Goal: Complete application form: Complete application form

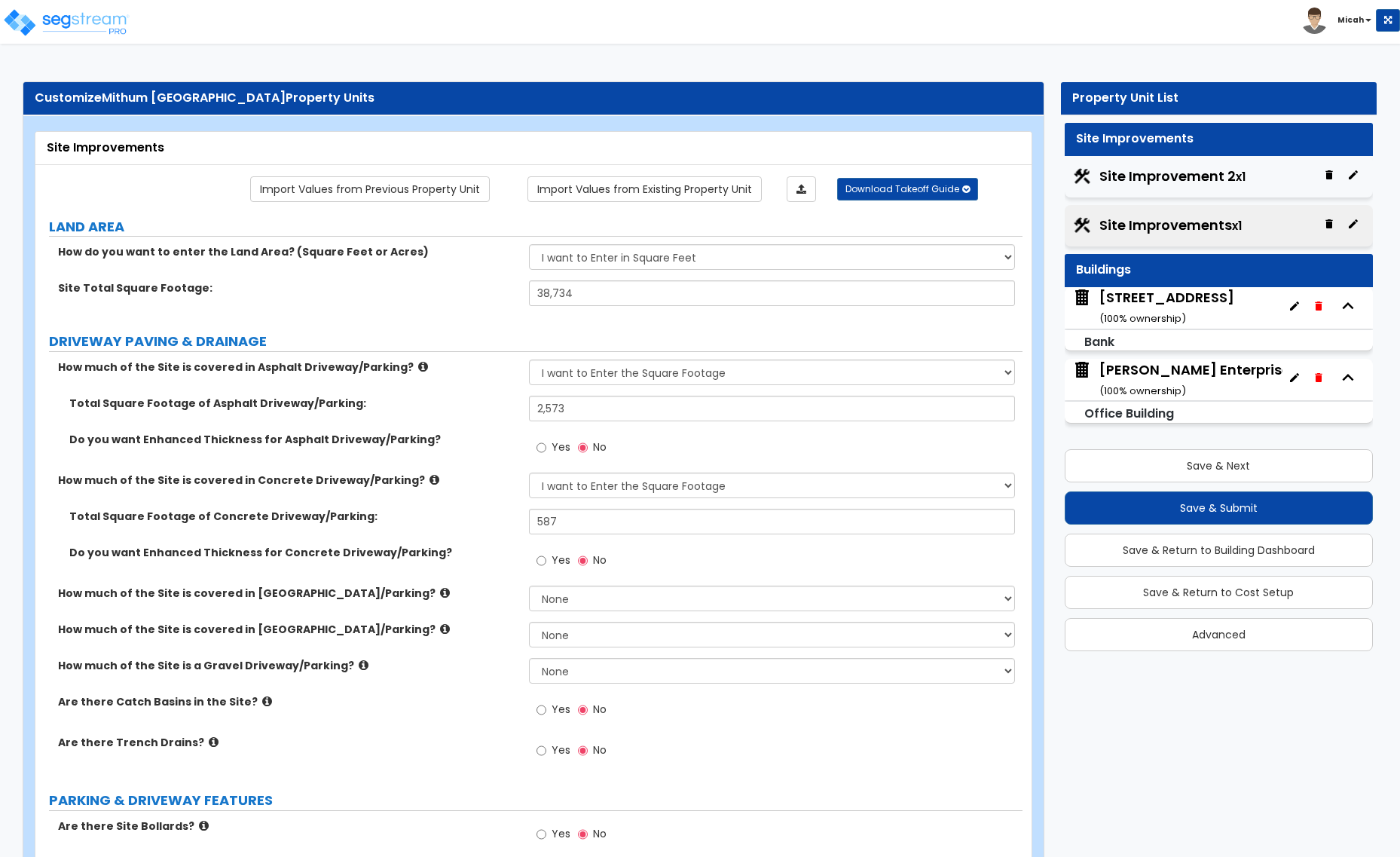
select select "2"
select select "1"
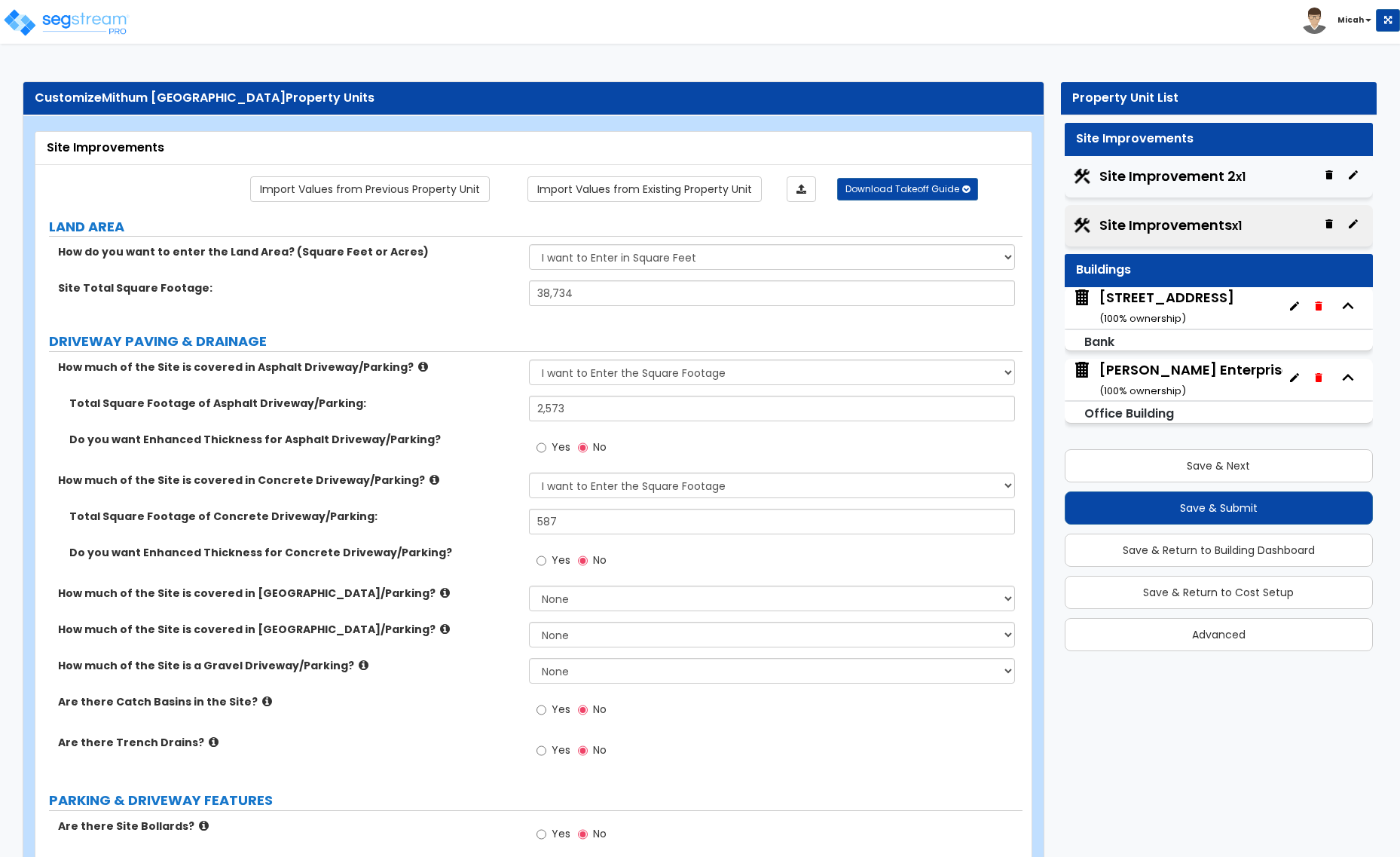
select select "1"
select select "2"
select select "1"
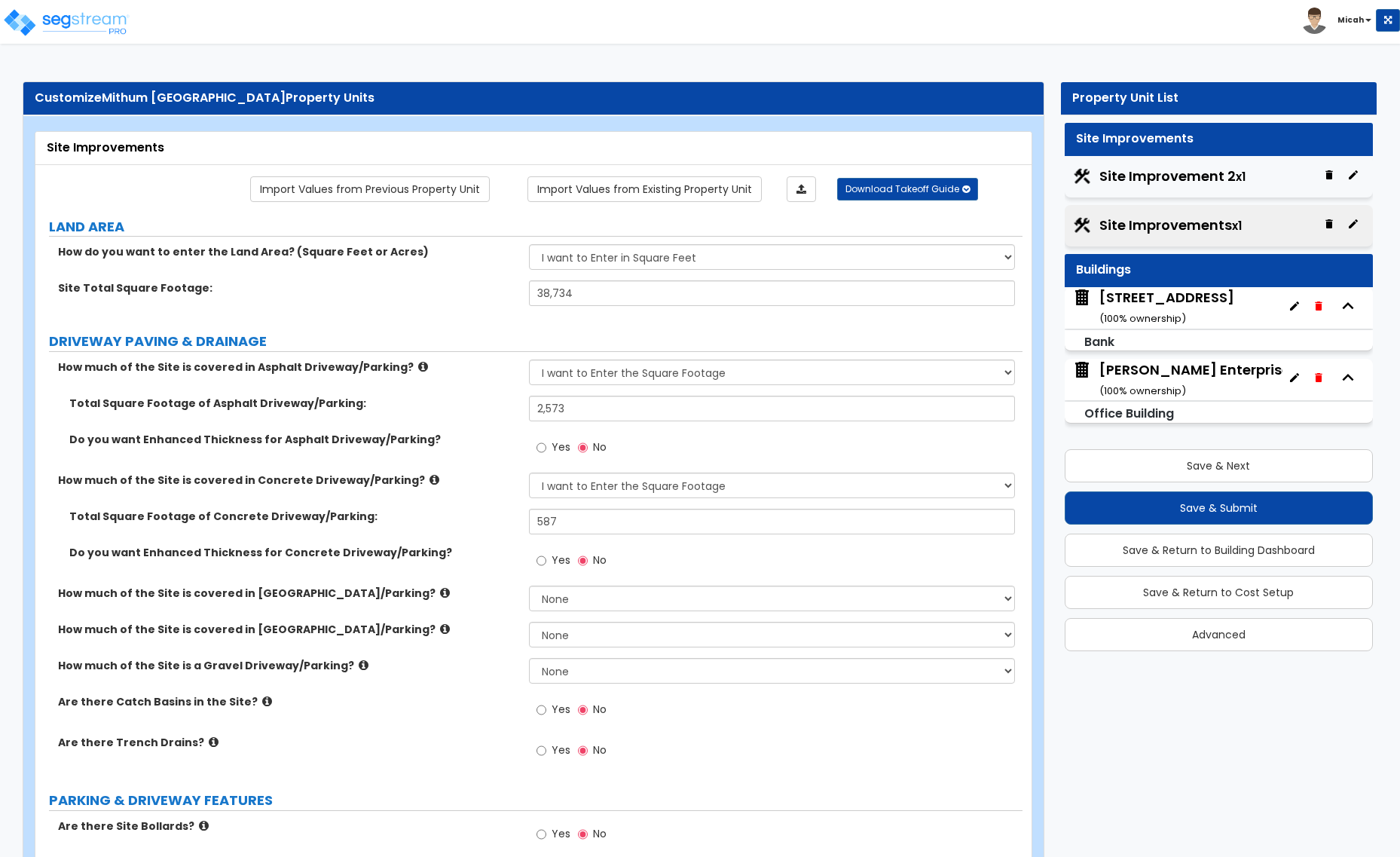
select select "1"
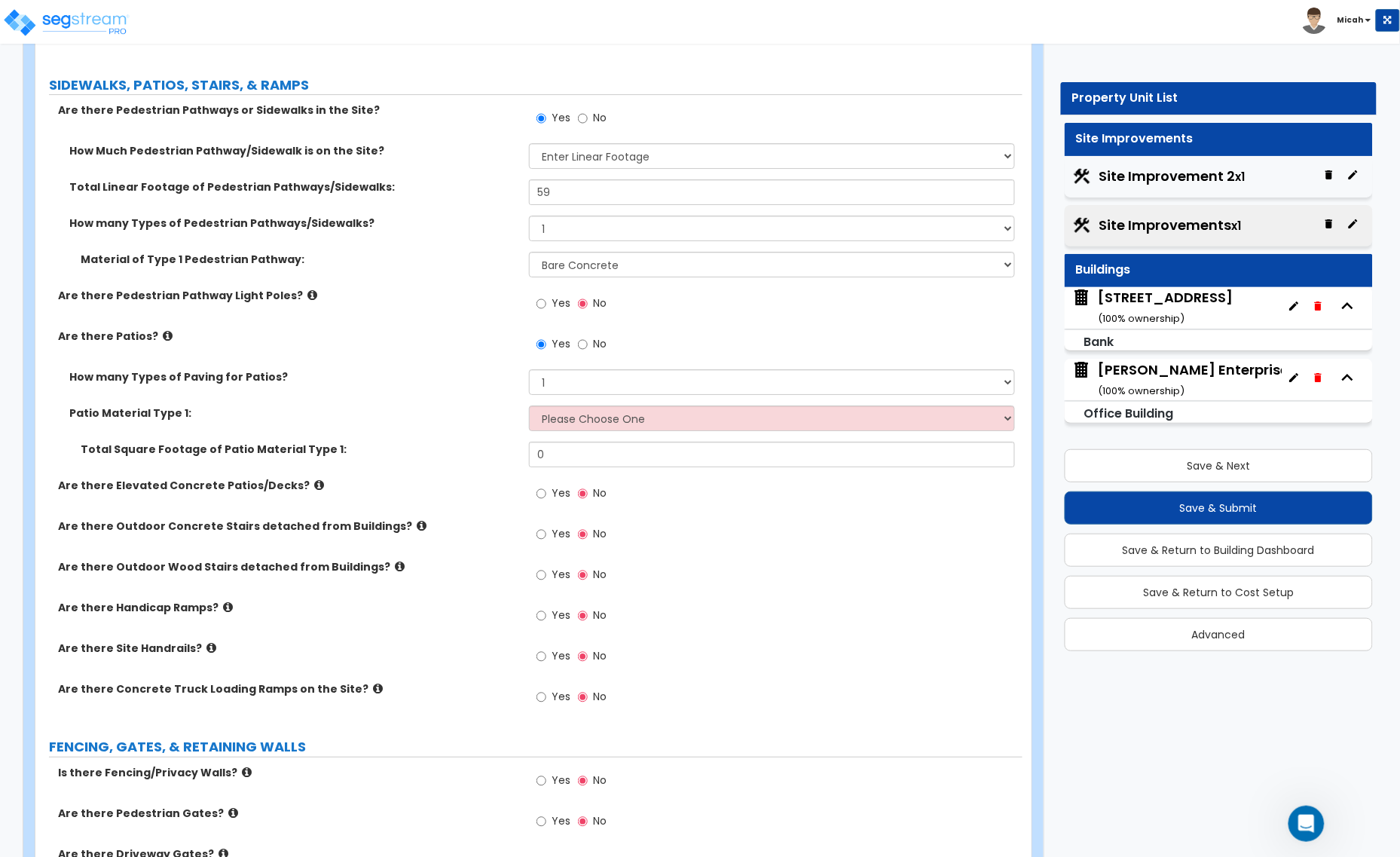
scroll to position [910, 0]
click at [569, 423] on select "Please Choose One Bare Concrete Stamped Concrete Brick Pavers Stone Pavers Tile…" at bounding box center [772, 418] width 486 height 26
select select "4"
click at [529, 407] on select "Please Choose One Bare Concrete Stamped Concrete Brick Pavers Stone Pavers Tile…" at bounding box center [772, 418] width 486 height 26
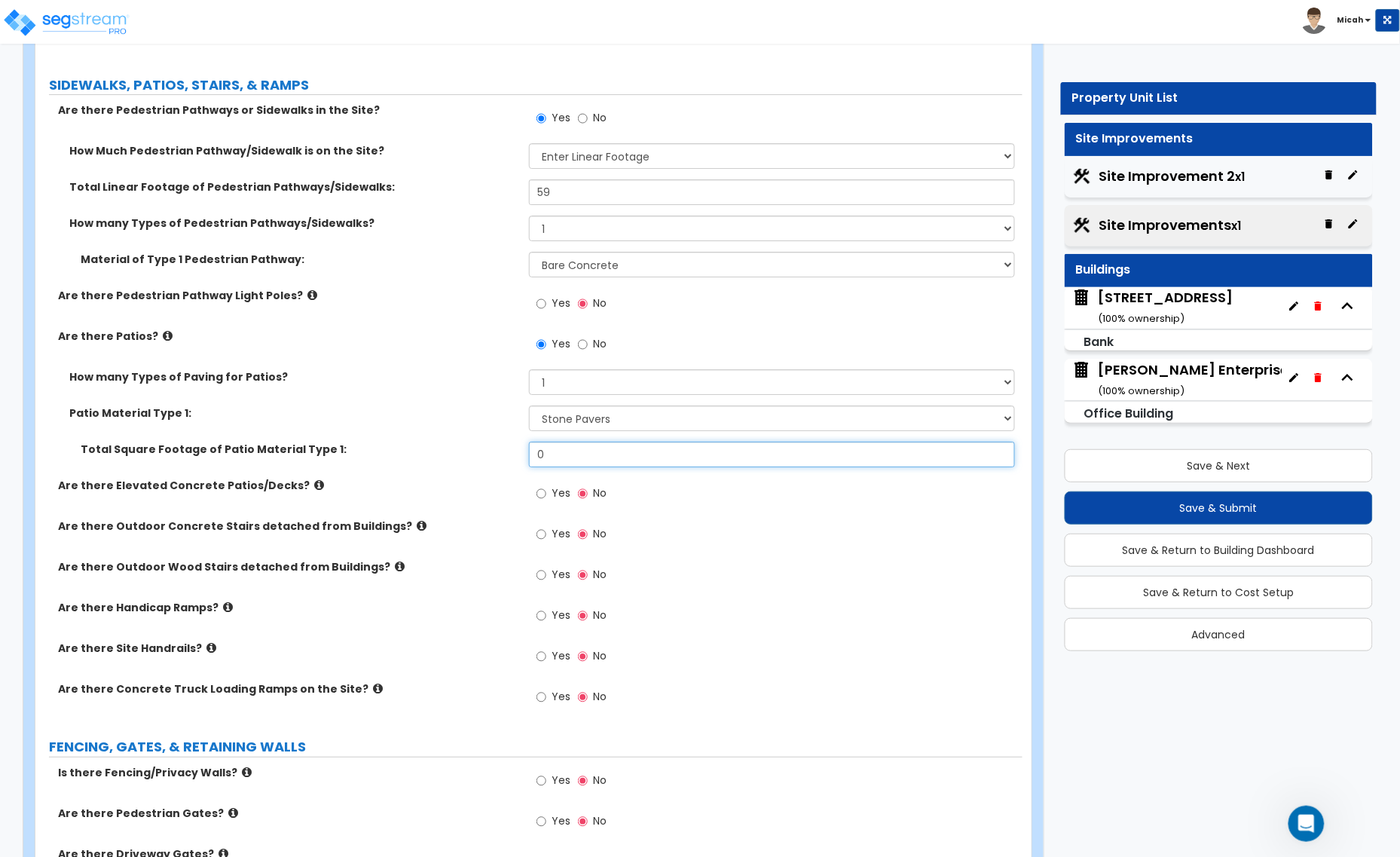
drag, startPoint x: 543, startPoint y: 457, endPoint x: 490, endPoint y: 455, distance: 53.0
click at [490, 455] on div "Total Square Footage of Patio Material Type 1: 0" at bounding box center [529, 460] width 987 height 37
type input "2,484"
click at [314, 488] on icon at bounding box center [319, 484] width 10 height 11
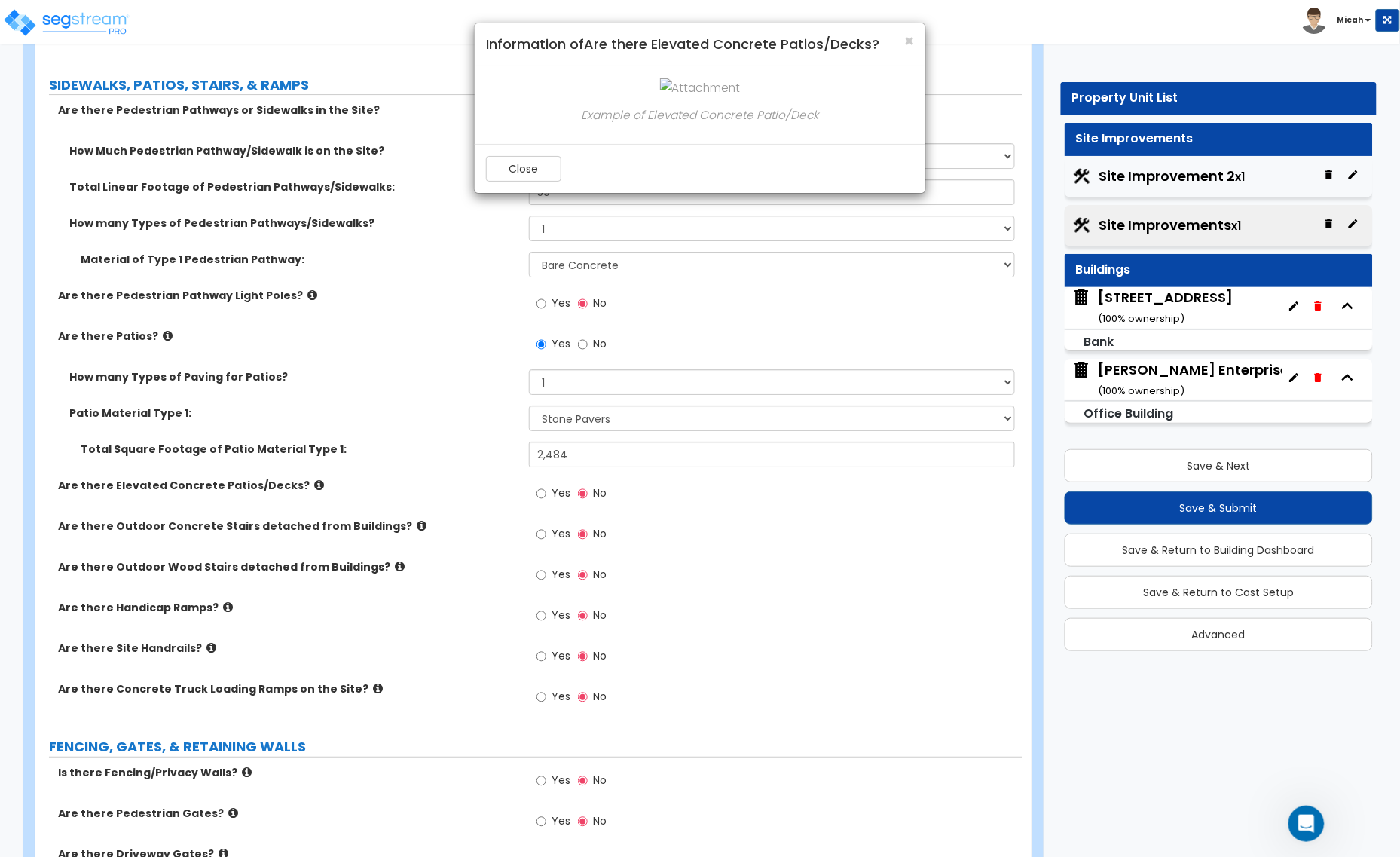
click at [665, 100] on div "Example of Elevated Concrete Patio/Deck" at bounding box center [700, 106] width 428 height 55
click at [671, 85] on img at bounding box center [700, 88] width 81 height 20
click at [519, 160] on button "Close" at bounding box center [524, 169] width 75 height 26
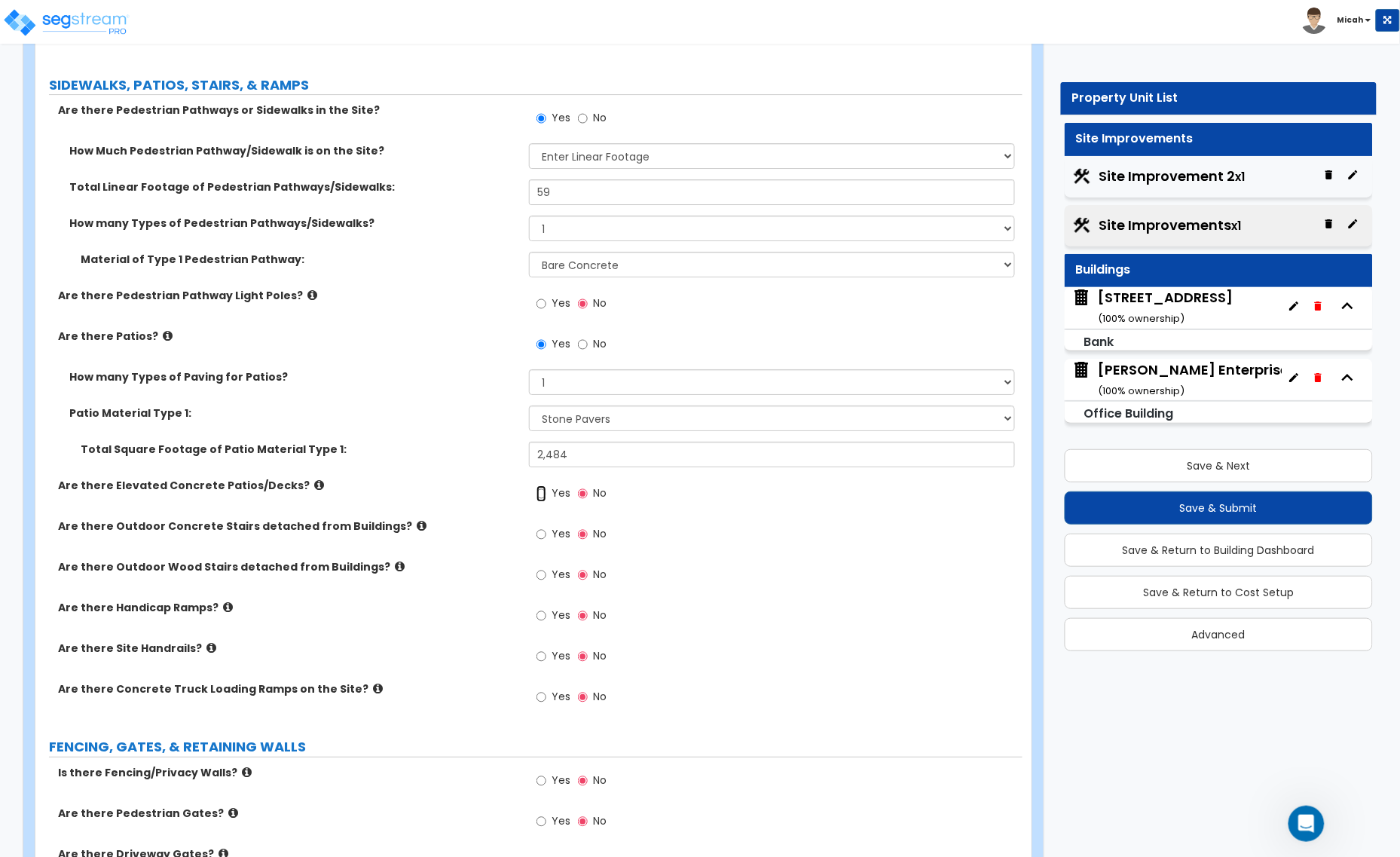
click at [538, 496] on input "Yes" at bounding box center [541, 493] width 10 height 17
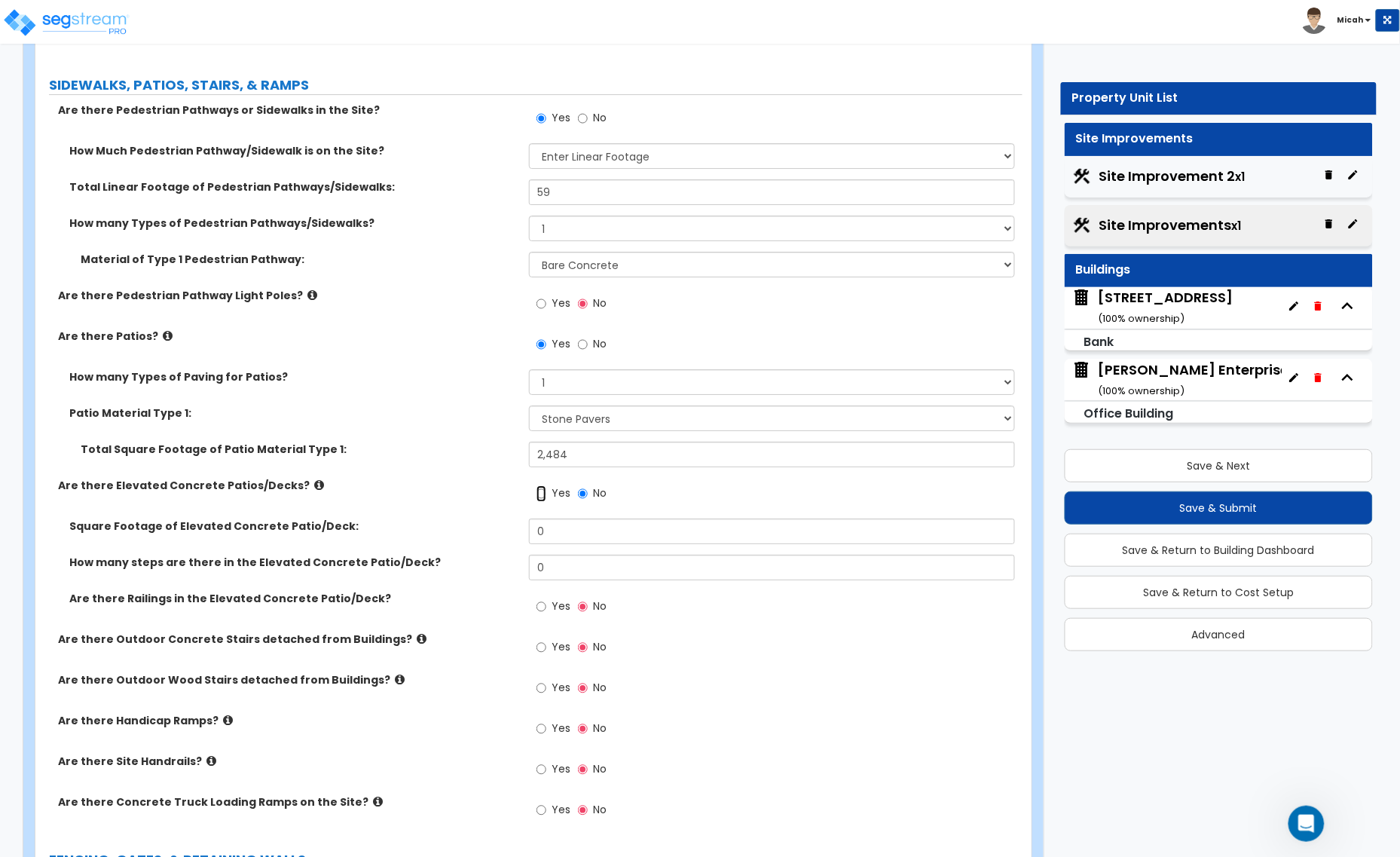
click at [542, 496] on input "Yes" at bounding box center [541, 493] width 10 height 17
click at [578, 492] on input "No" at bounding box center [583, 493] width 10 height 17
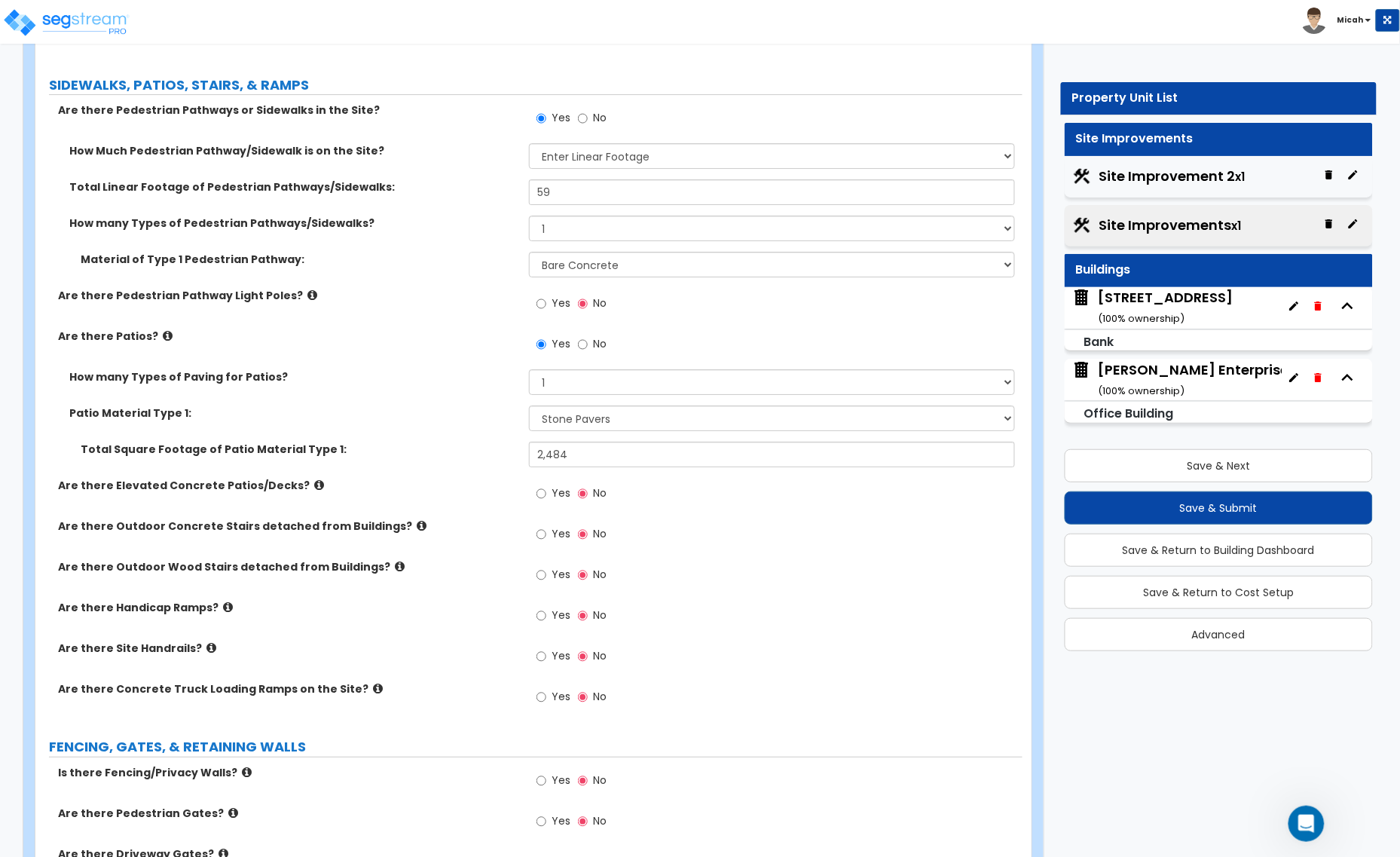
click at [417, 532] on icon at bounding box center [422, 525] width 10 height 11
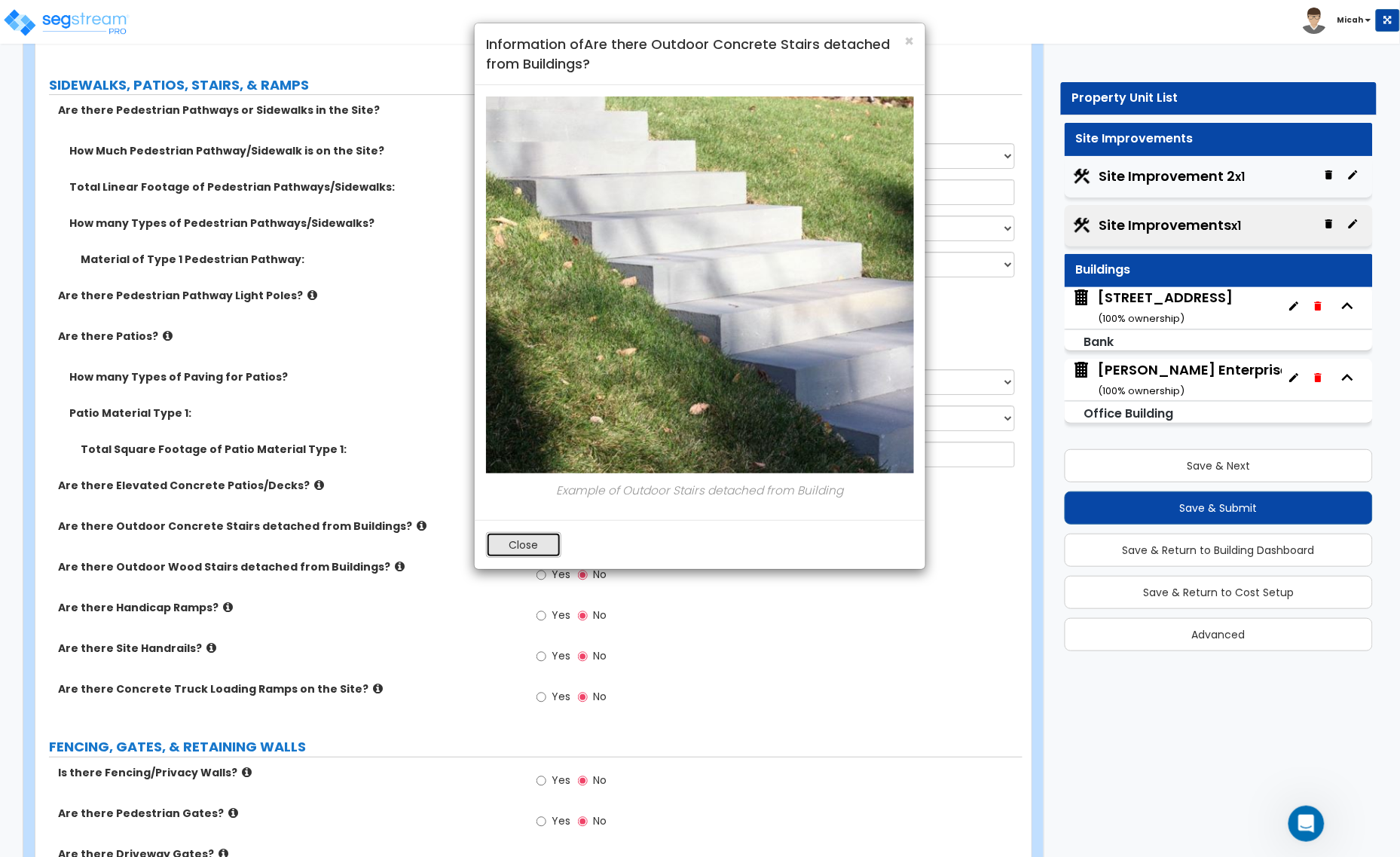
click at [525, 541] on button "Close" at bounding box center [524, 545] width 75 height 26
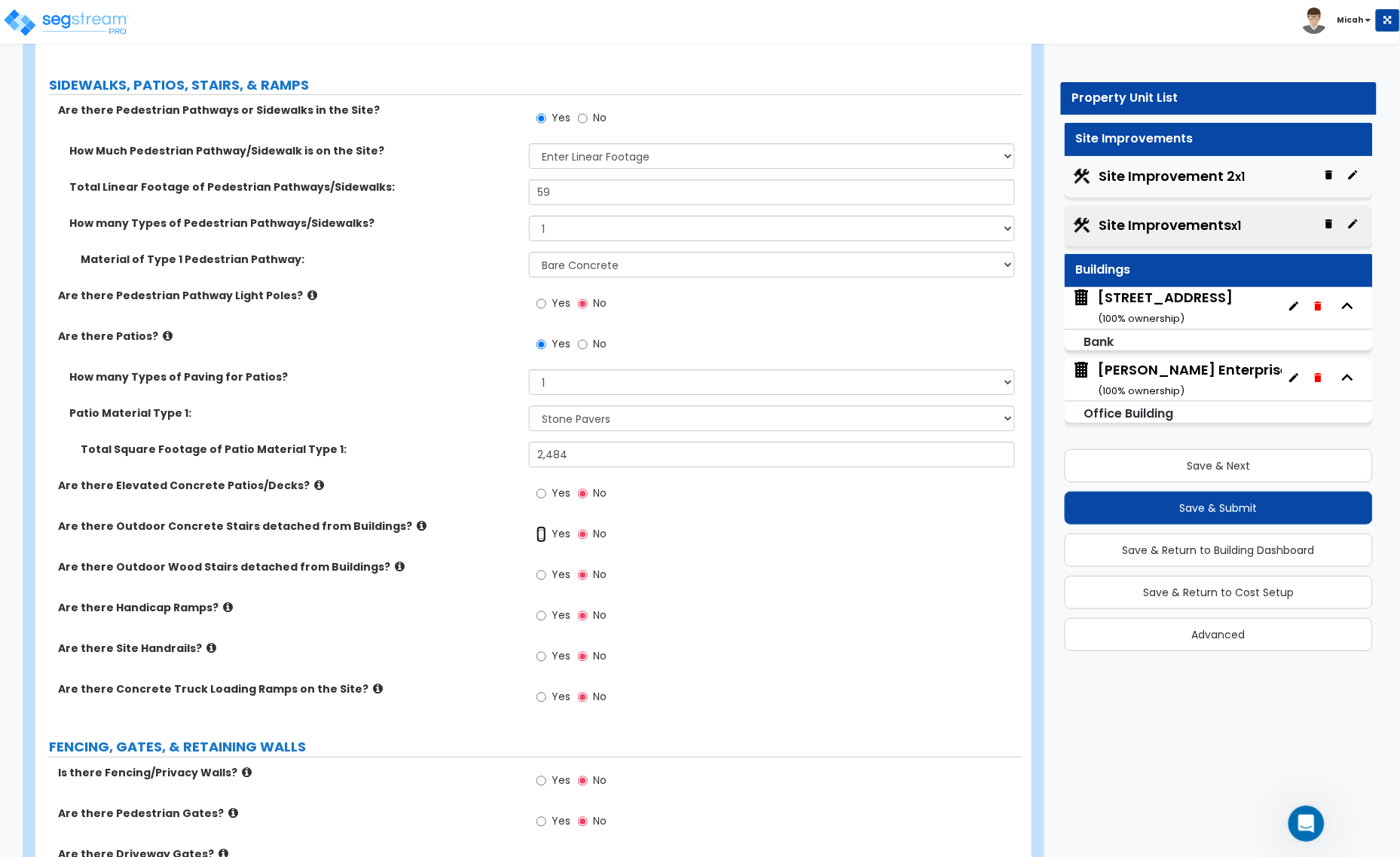
click at [546, 536] on input "Yes" at bounding box center [541, 534] width 10 height 17
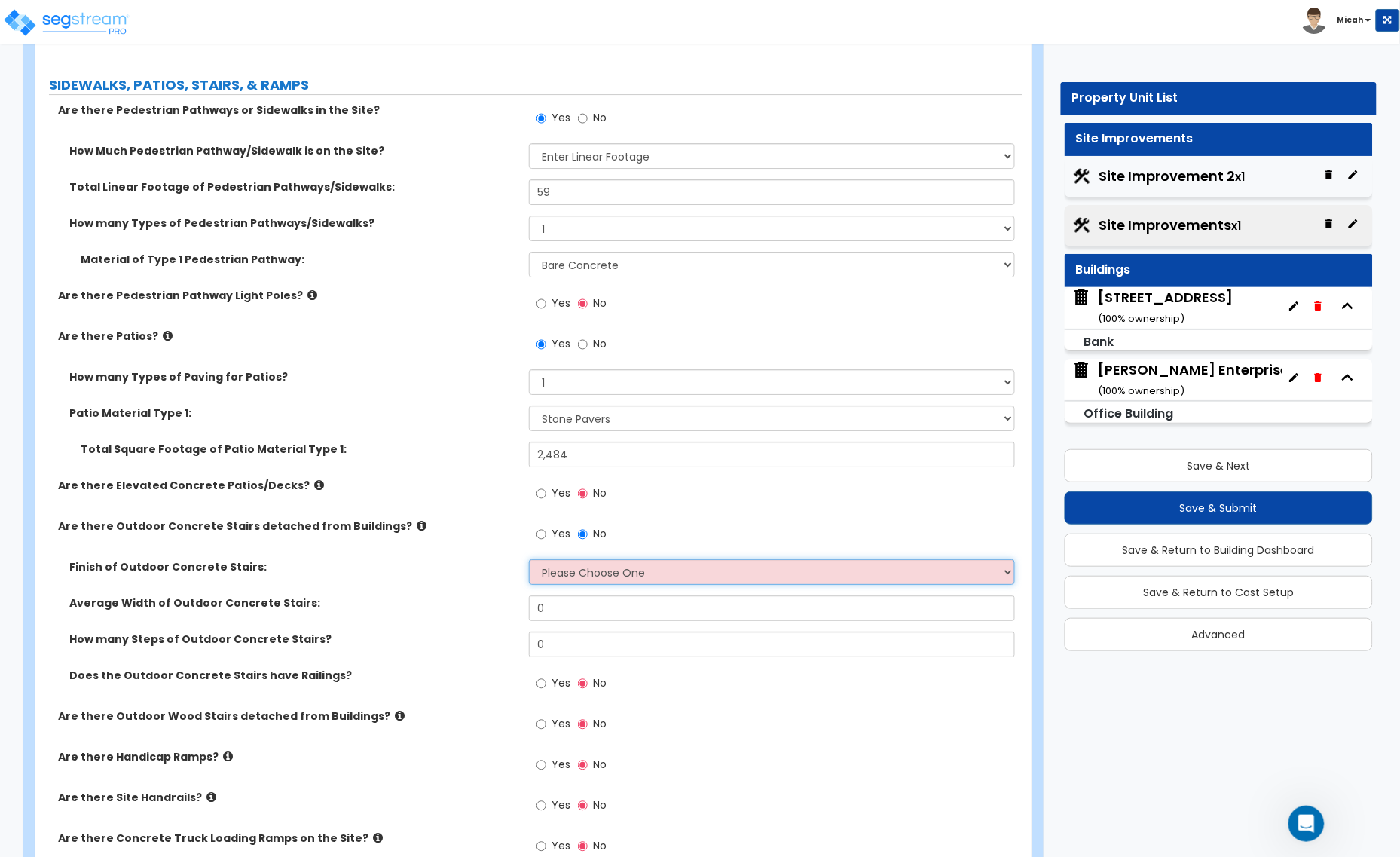
click at [556, 571] on select "Please Choose One Bare Concrete Exposed Aggregate Brick Paved Stone Paved" at bounding box center [772, 572] width 486 height 26
select select "1"
click at [529, 560] on select "Please Choose One Bare Concrete Exposed Aggregate Brick Paved Stone Paved" at bounding box center [772, 572] width 486 height 26
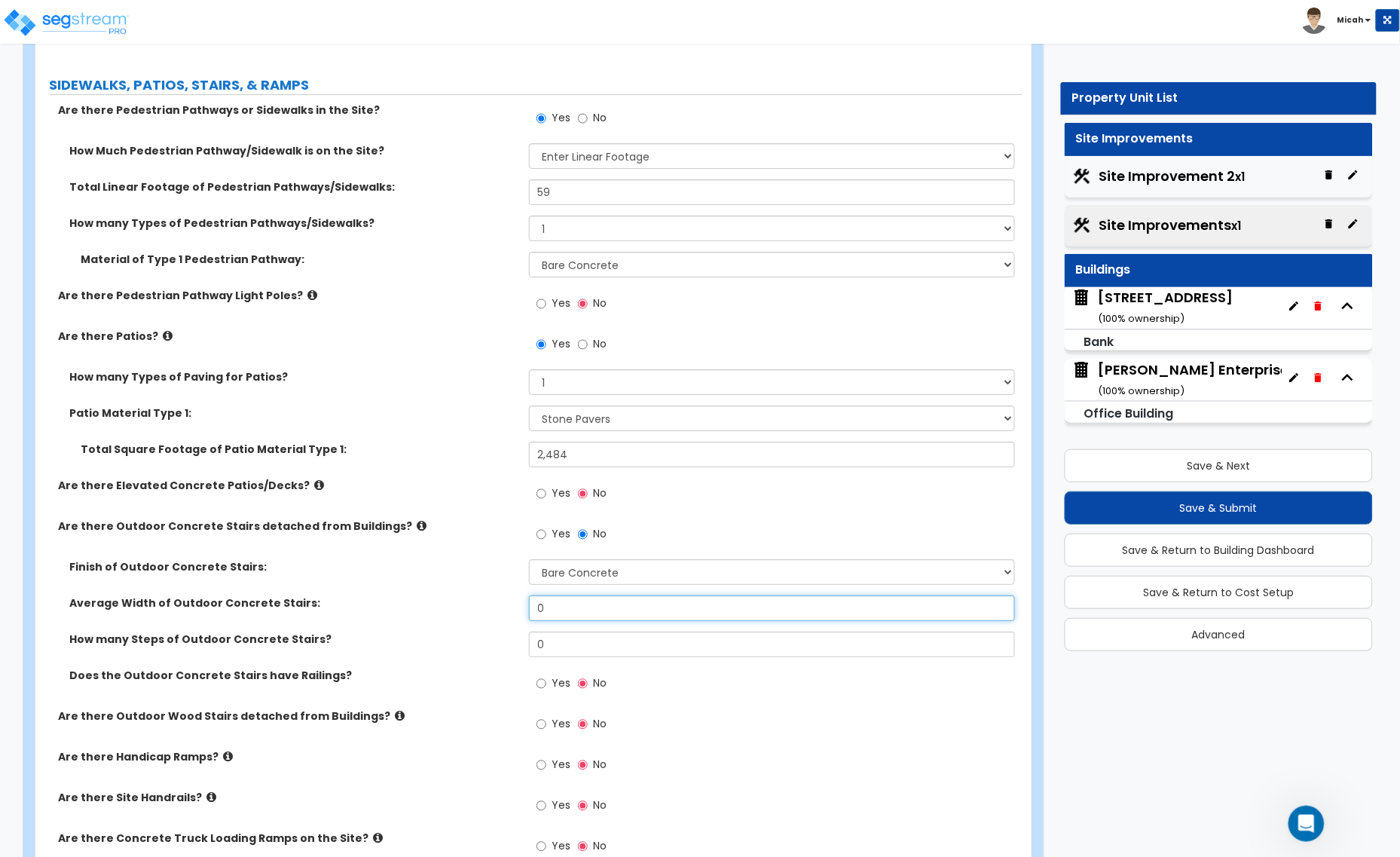
drag, startPoint x: 588, startPoint y: 599, endPoint x: 515, endPoint y: 601, distance: 73.0
click at [515, 601] on div "Average Width of Outdoor Concrete Stairs: 0" at bounding box center [529, 613] width 987 height 37
type input "6"
click at [488, 645] on div "How many Steps of Outdoor Concrete Stairs? 0" at bounding box center [529, 649] width 987 height 37
type input "15"
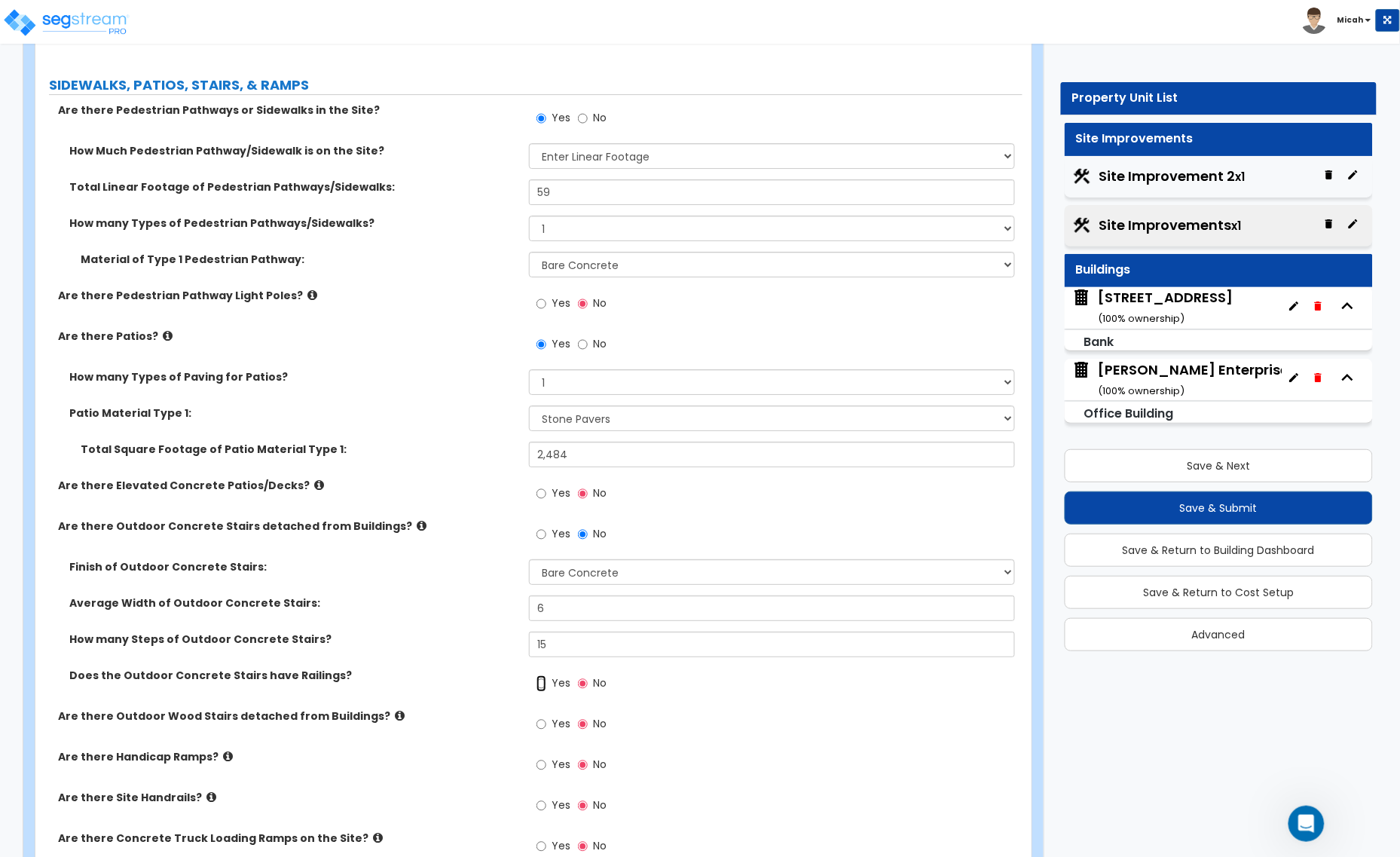
click at [540, 686] on input "Yes" at bounding box center [541, 683] width 10 height 17
radio input "true"
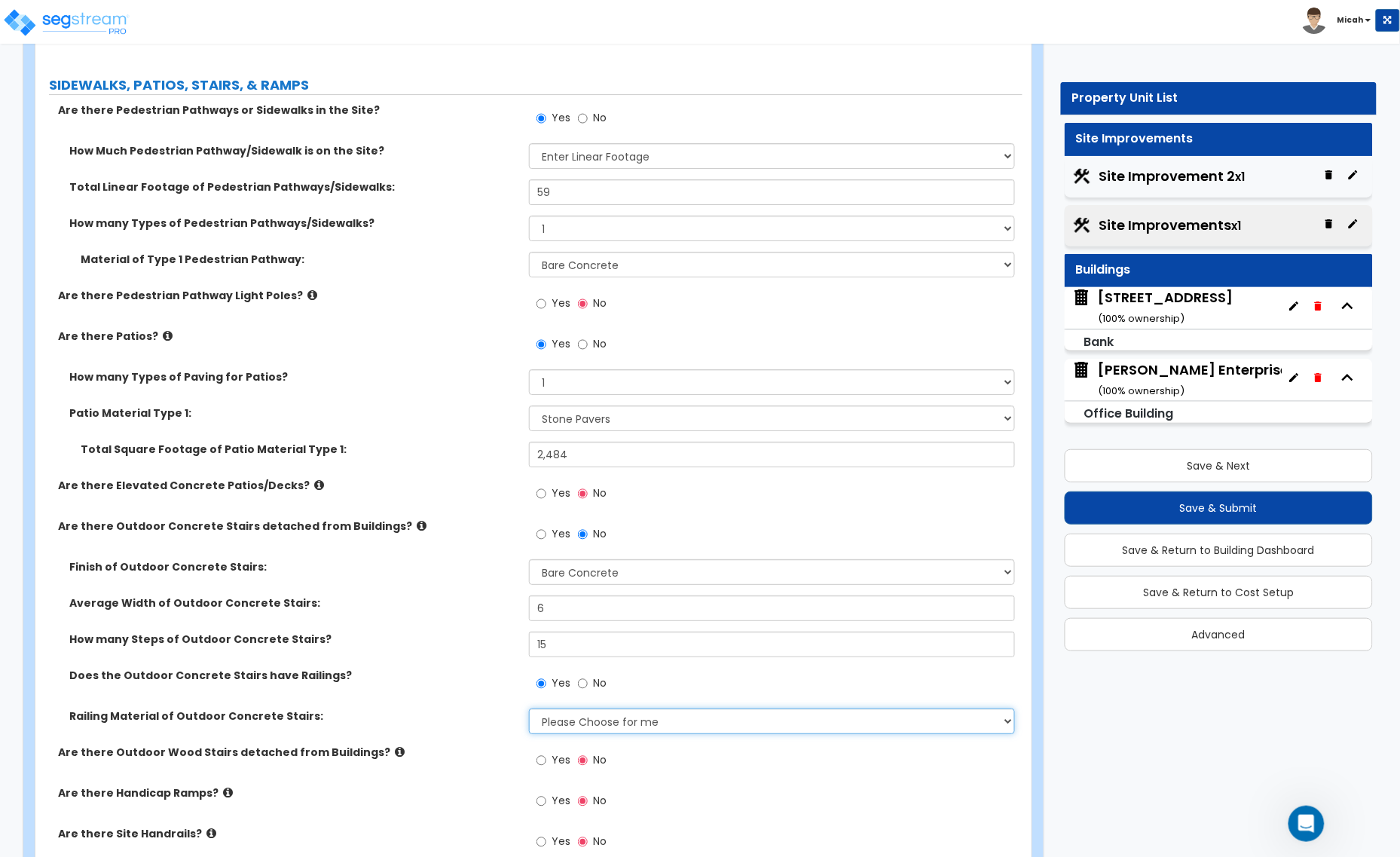
click at [559, 726] on select "Please Choose for me Steel Aluminum Wood" at bounding box center [772, 722] width 486 height 26
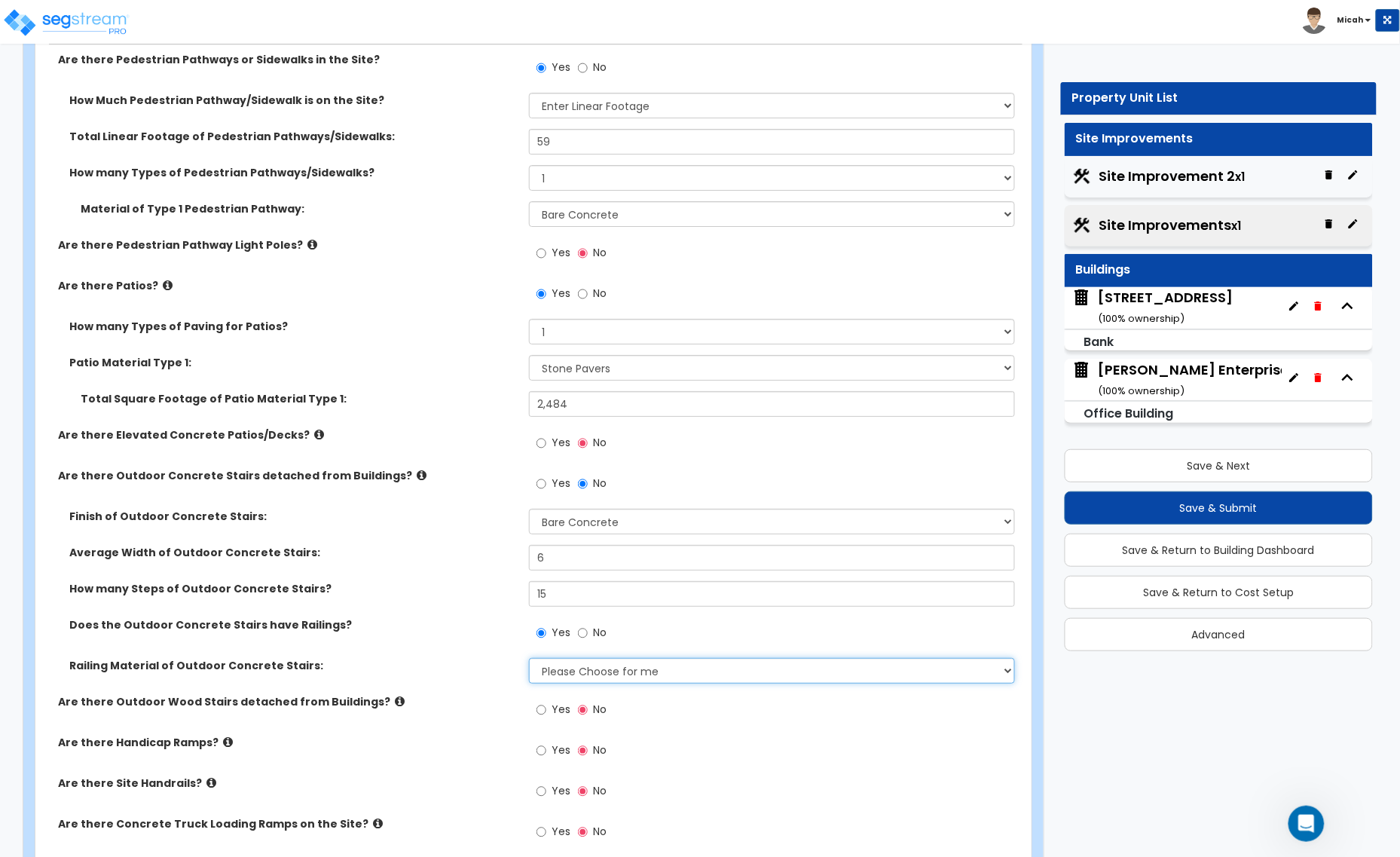
scroll to position [1696, 0]
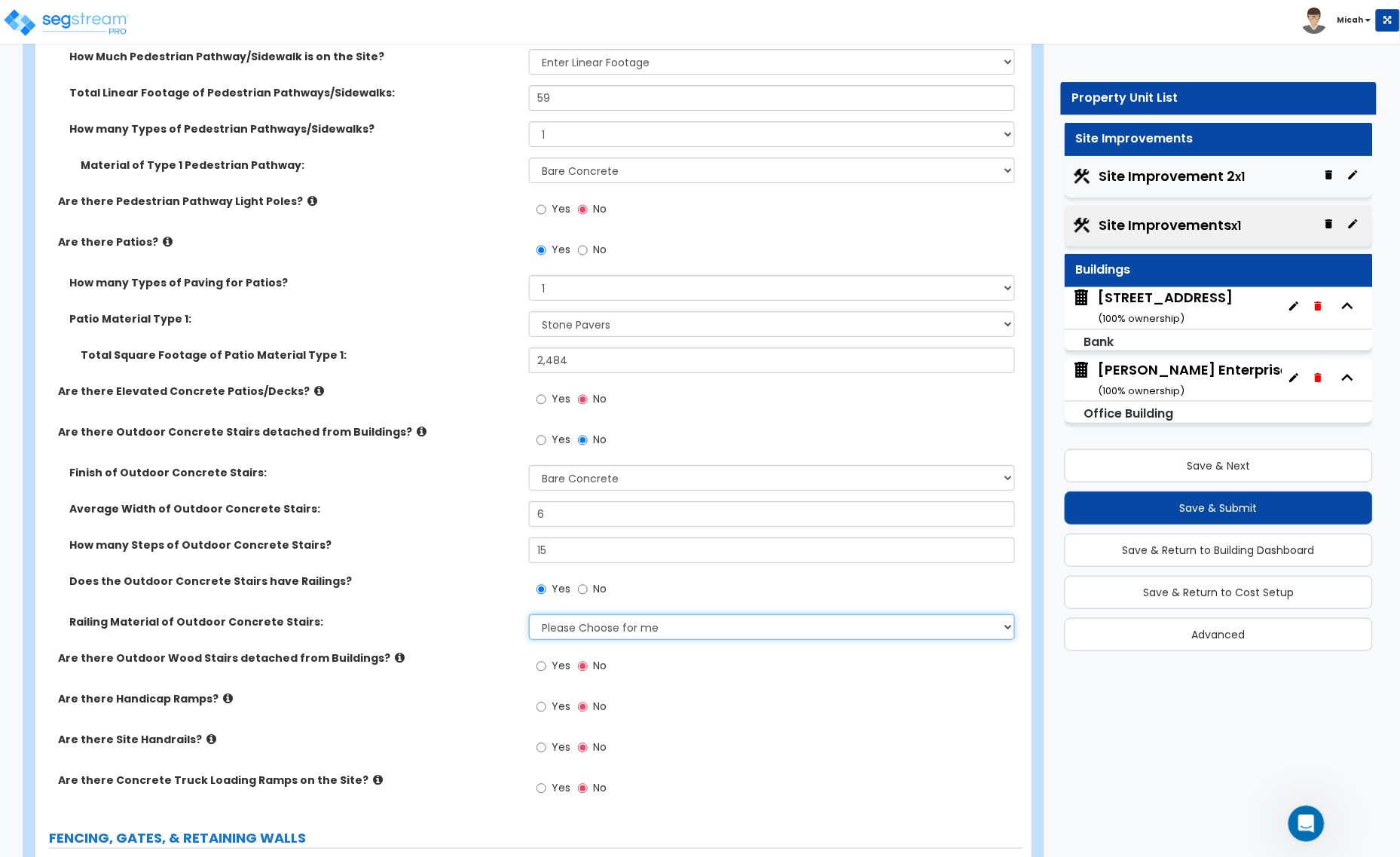
click at [578, 636] on select "Please Choose for me Steel Aluminum Wood" at bounding box center [772, 627] width 486 height 26
select select "2"
click at [529, 616] on select "Please Choose for me Steel Aluminum Wood" at bounding box center [772, 627] width 486 height 26
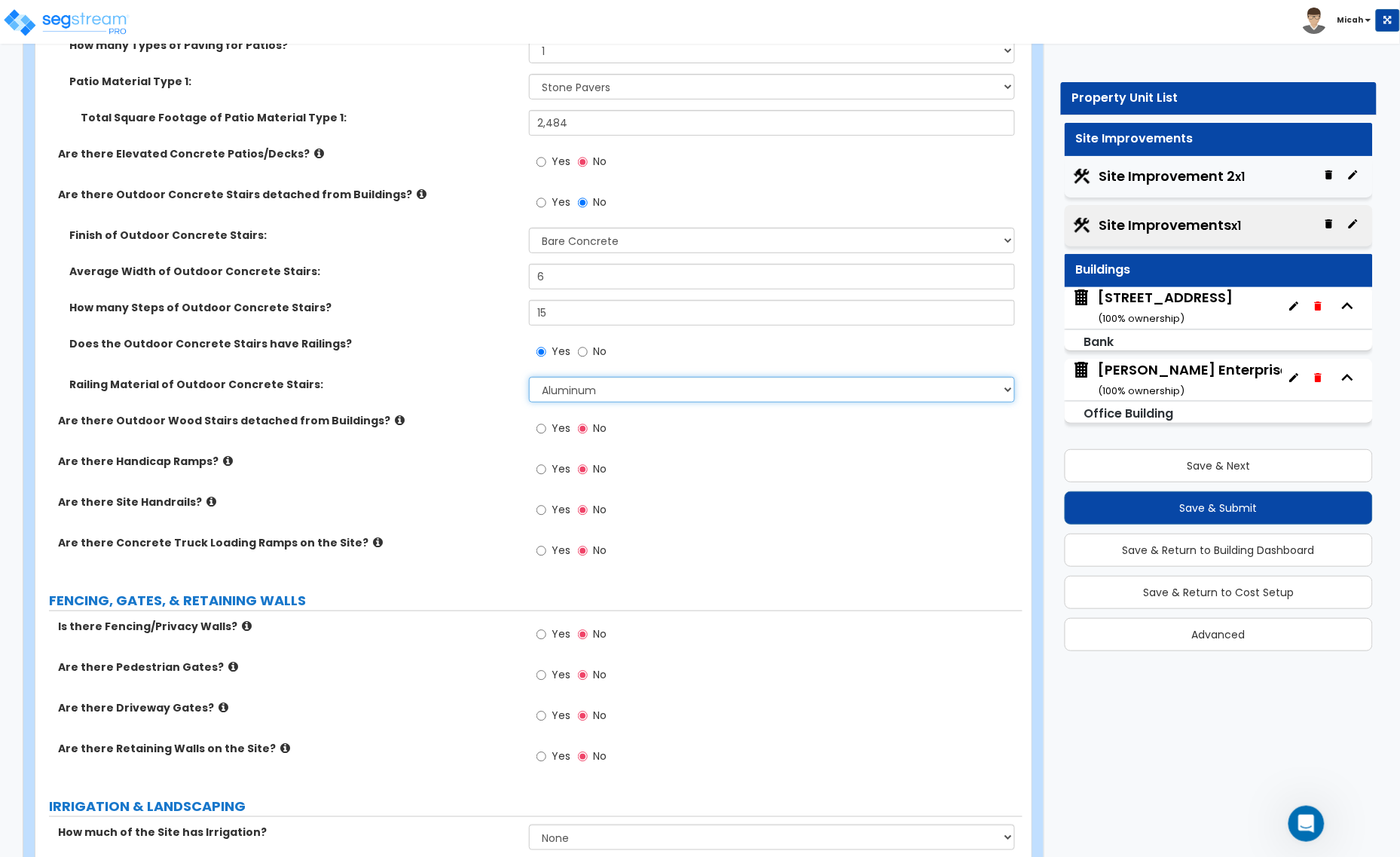
scroll to position [1979, 0]
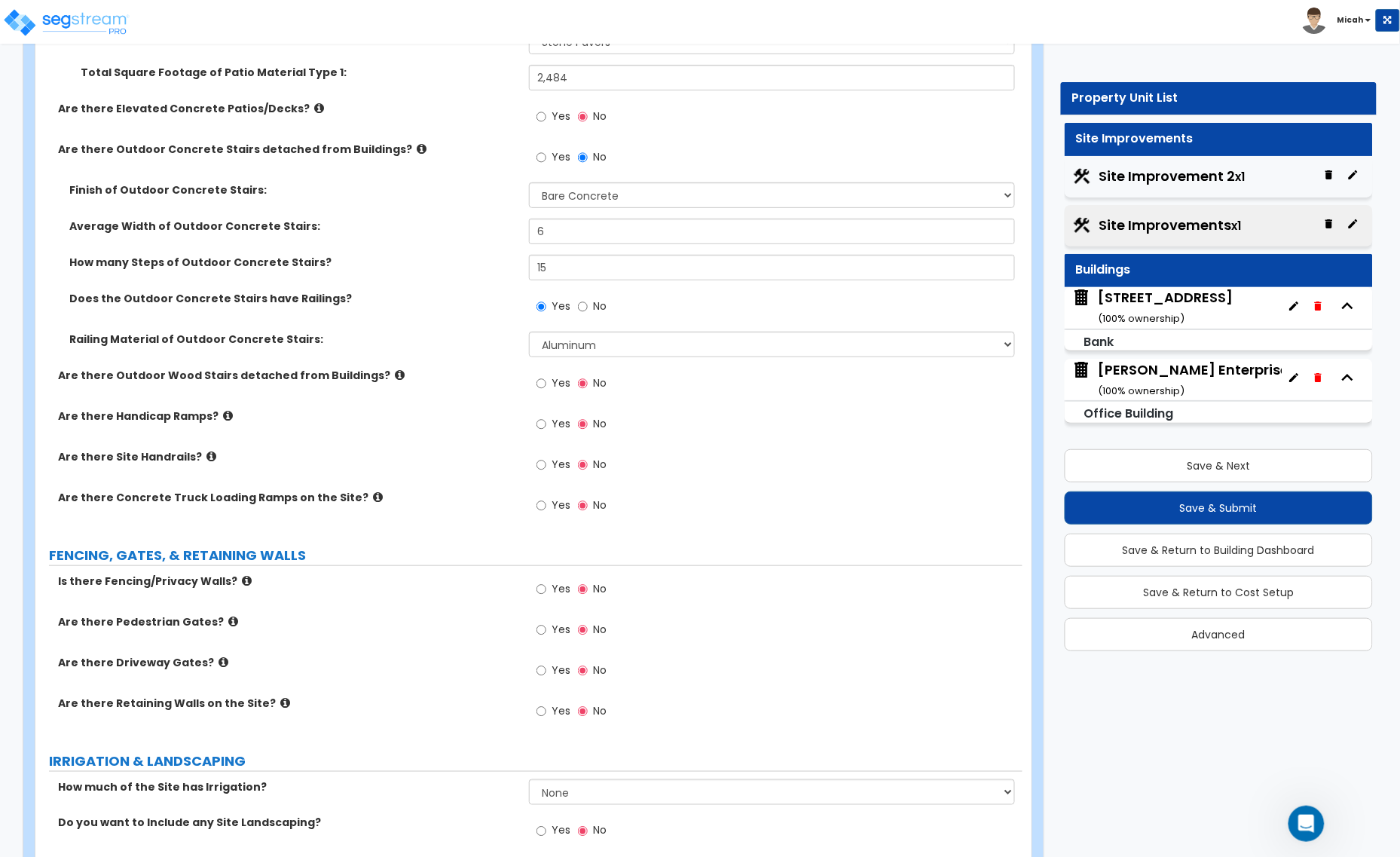
click at [206, 456] on icon at bounding box center [211, 456] width 10 height 11
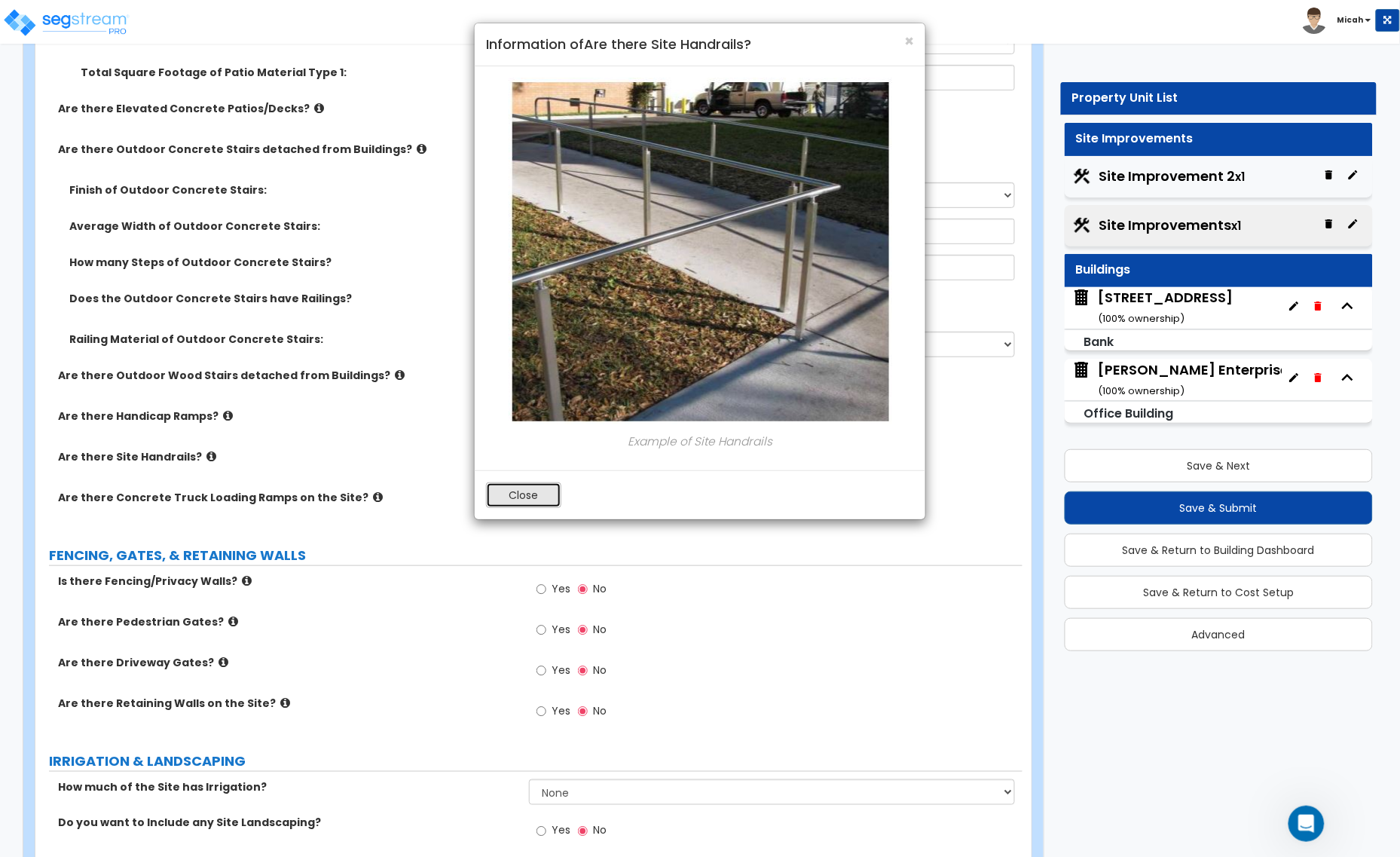
click at [513, 495] on button "Close" at bounding box center [524, 495] width 75 height 26
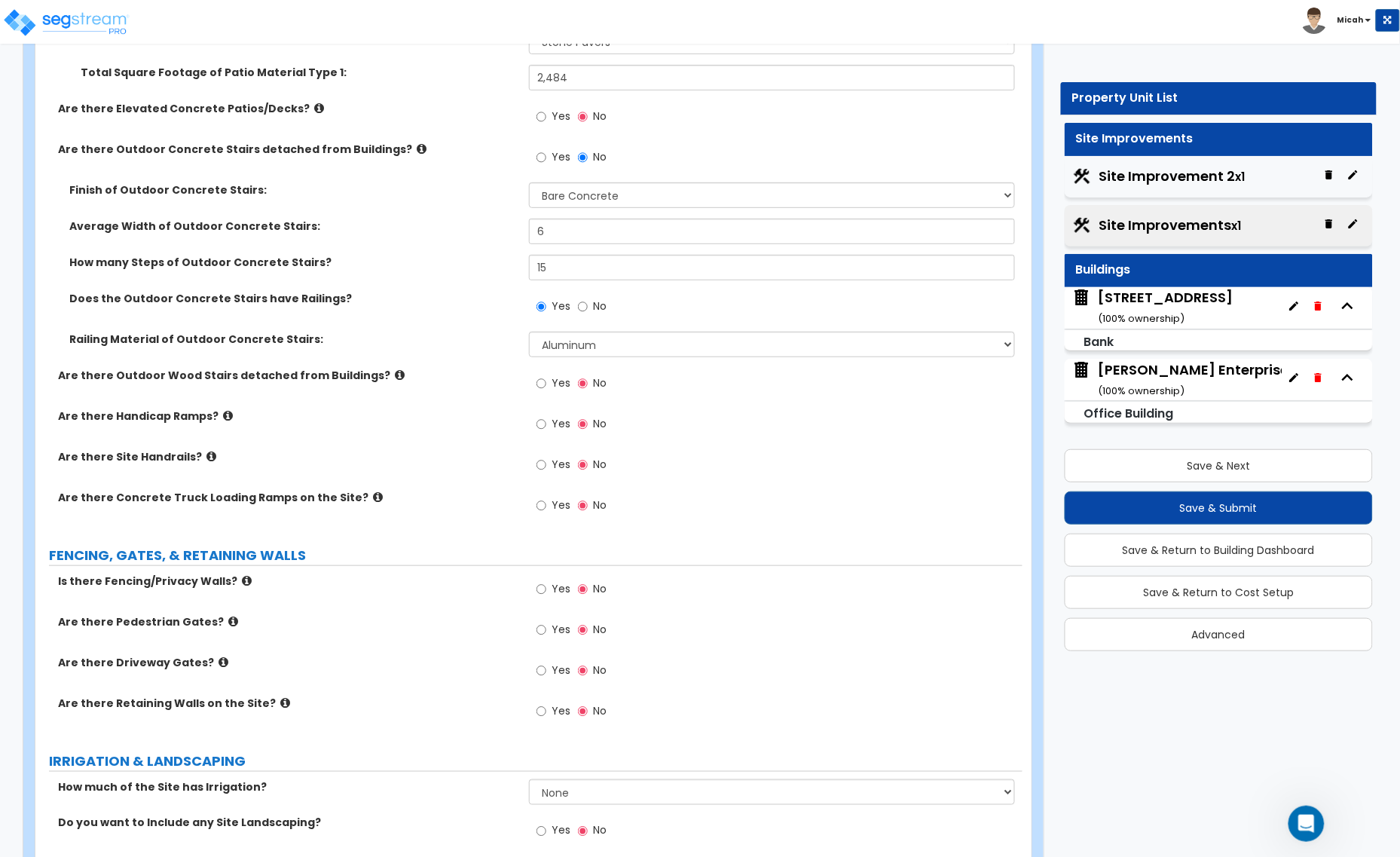
click at [206, 454] on icon at bounding box center [211, 456] width 10 height 11
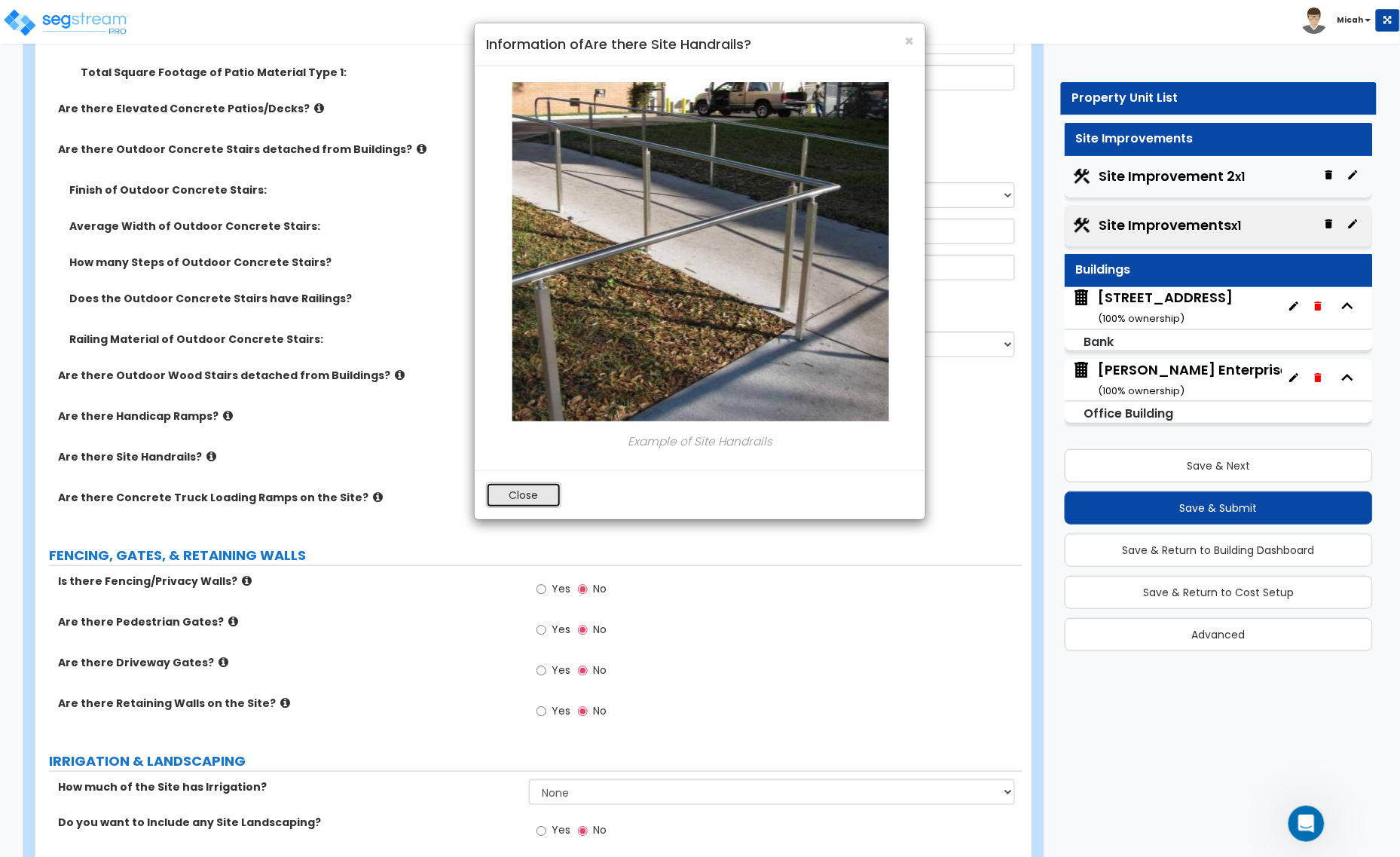
click at [509, 503] on button "Close" at bounding box center [524, 495] width 75 height 26
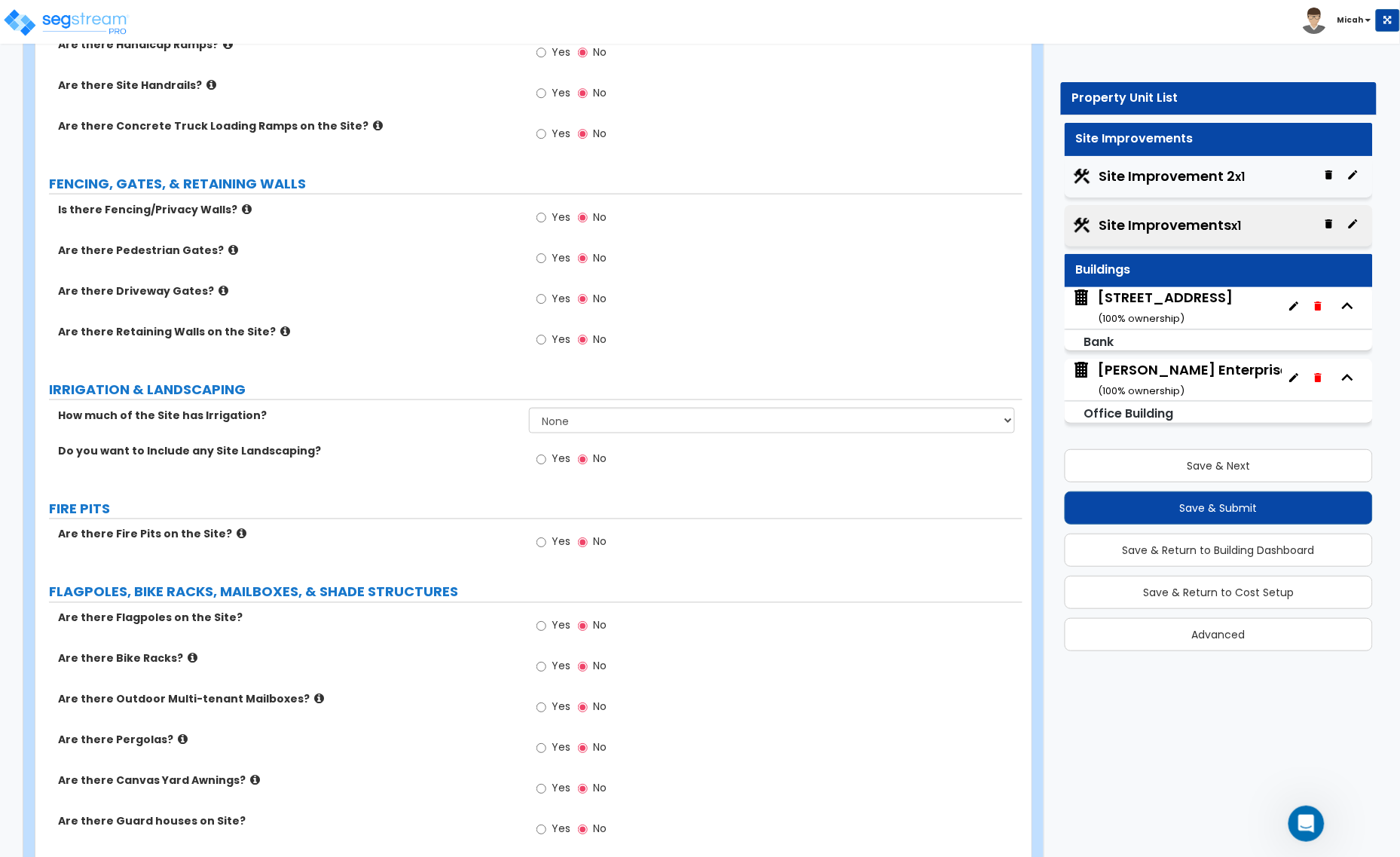
scroll to position [2356, 0]
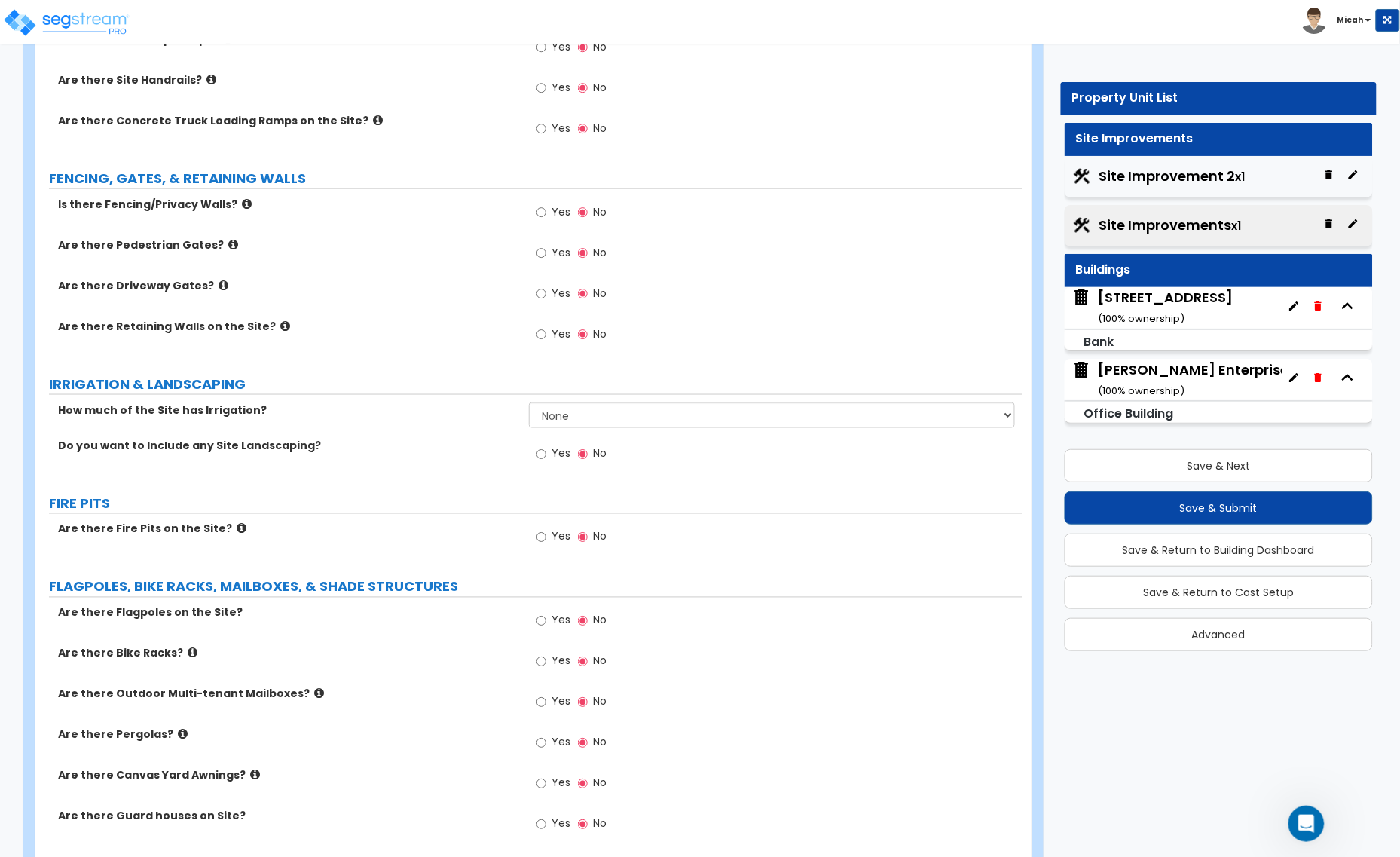
click at [228, 246] on icon at bounding box center [233, 244] width 10 height 11
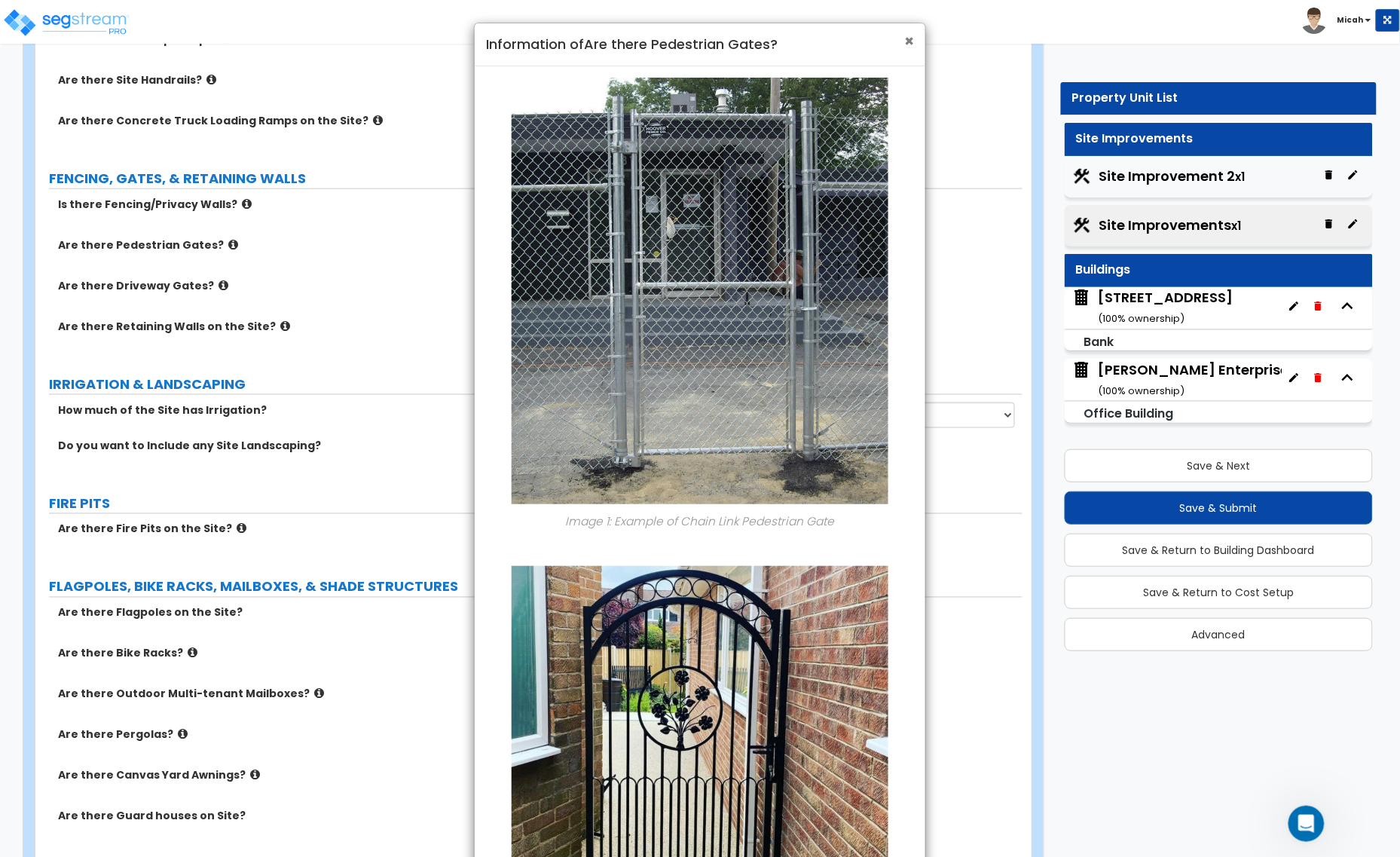
click at [909, 36] on span "×" at bounding box center [909, 42] width 10 height 22
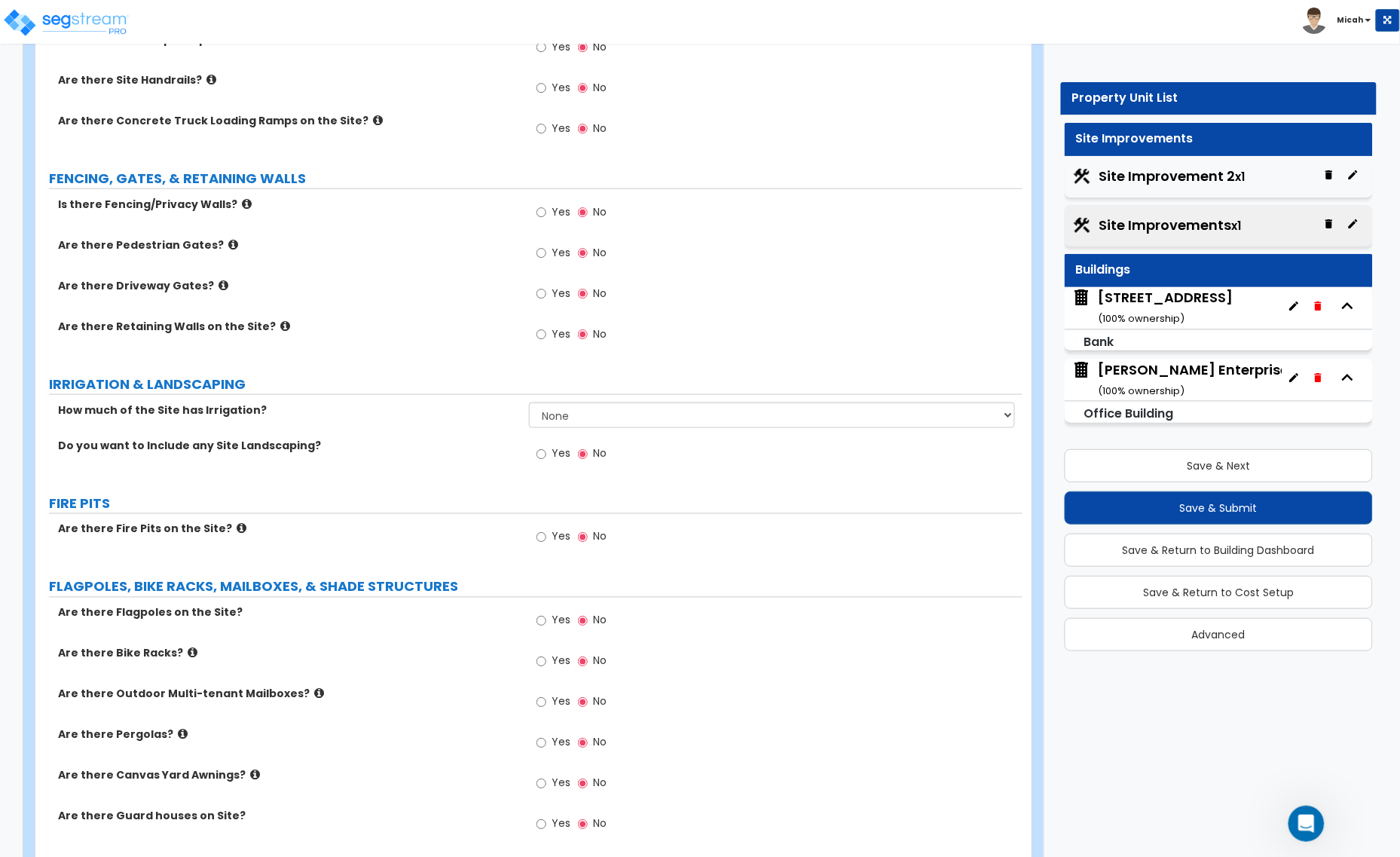
click at [218, 284] on icon at bounding box center [223, 285] width 10 height 11
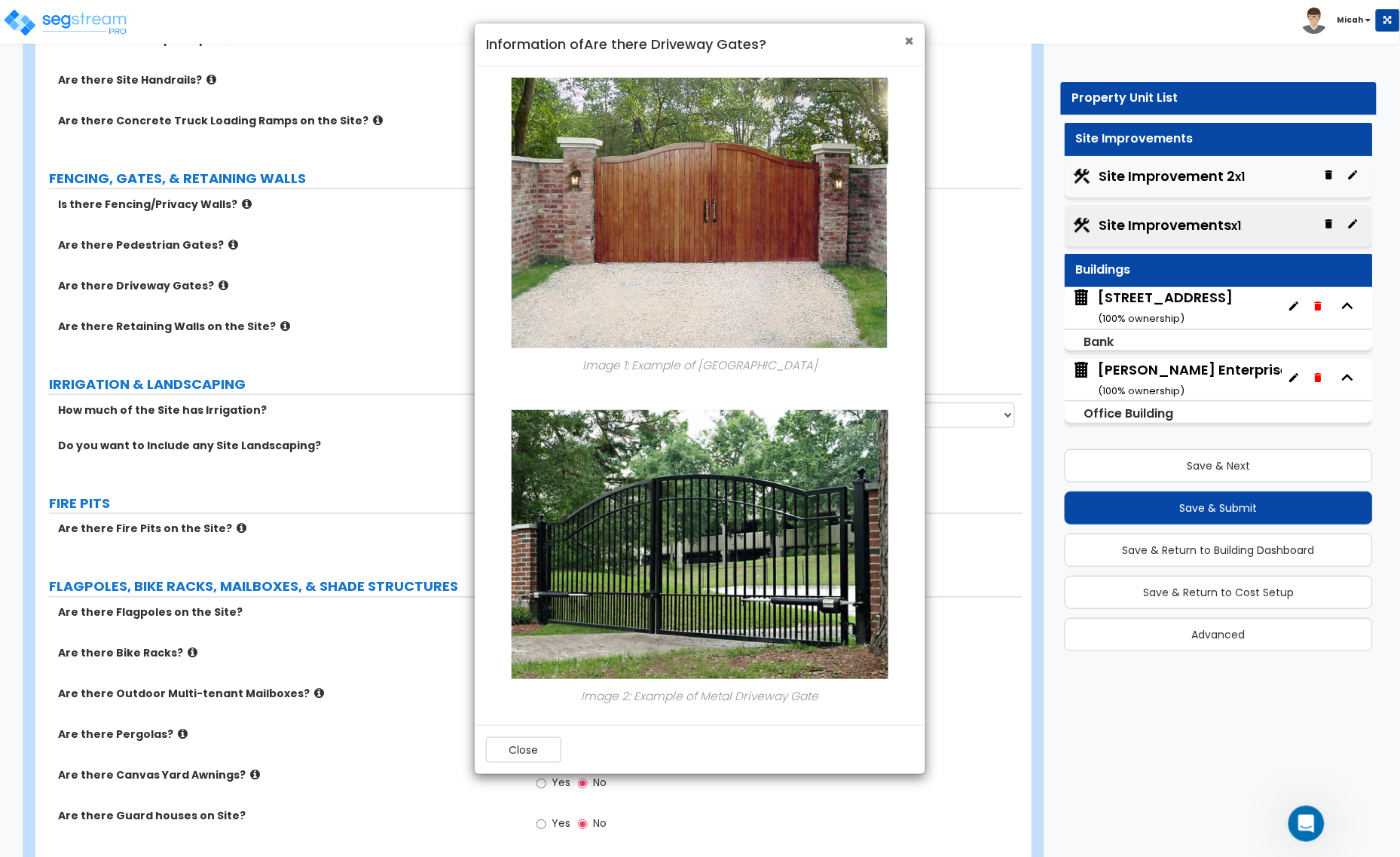
click at [909, 42] on span "×" at bounding box center [909, 42] width 10 height 22
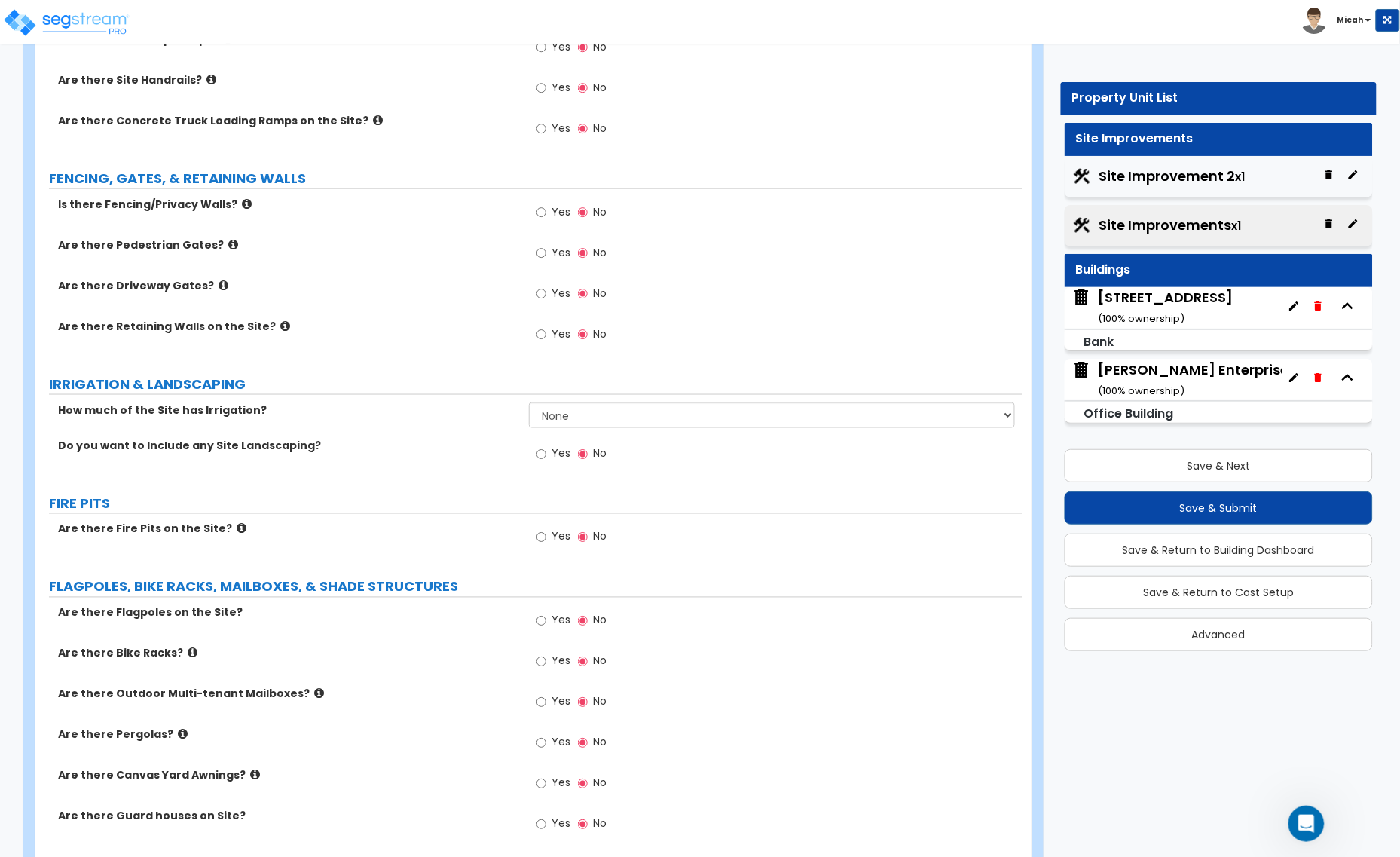
click at [281, 330] on icon at bounding box center [286, 325] width 10 height 11
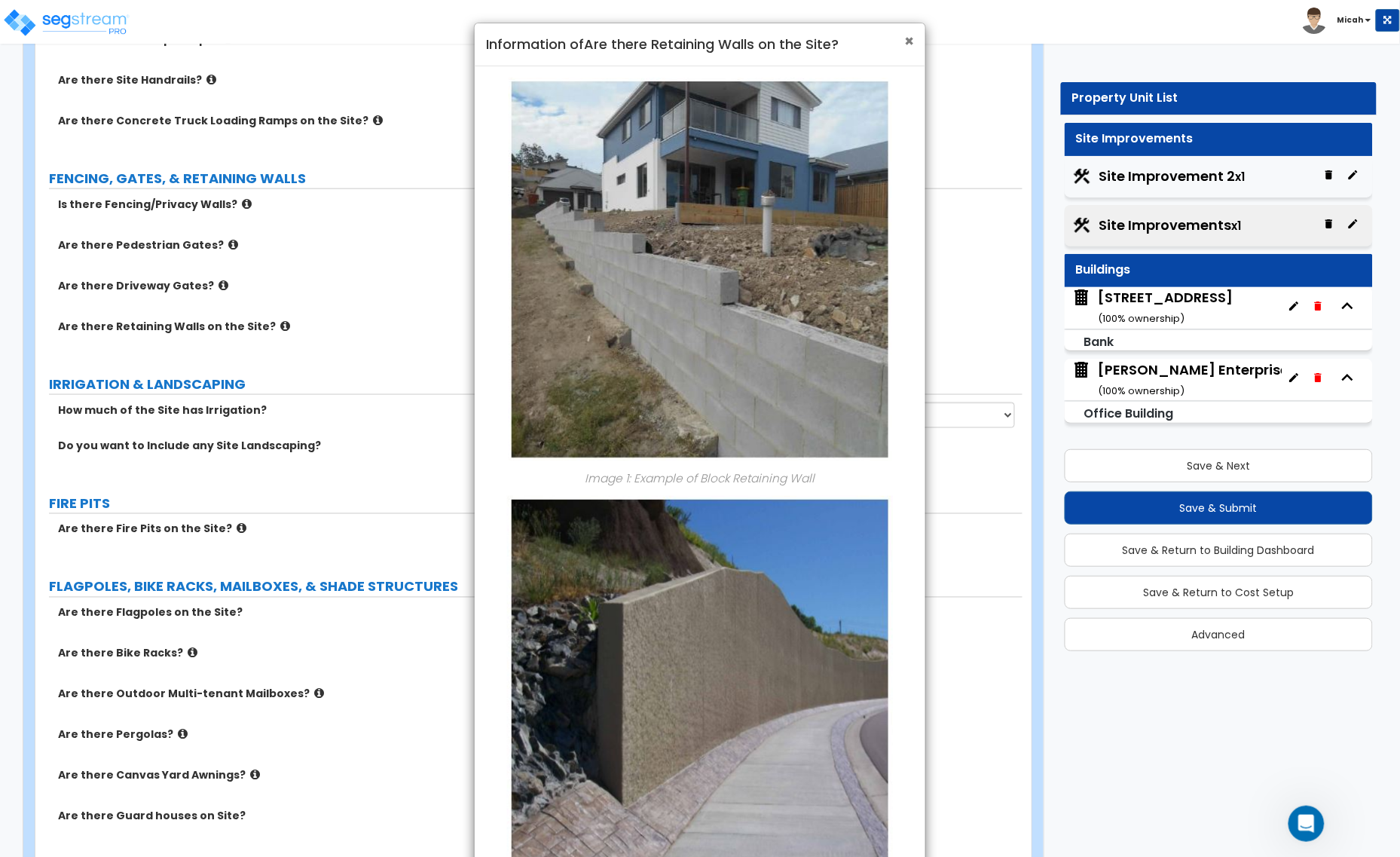
click at [906, 47] on span "×" at bounding box center [909, 42] width 10 height 22
